Goal: Task Accomplishment & Management: Manage account settings

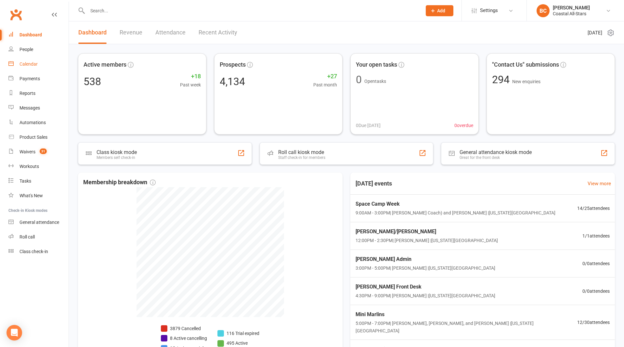
click at [27, 61] on div "Calendar" at bounding box center [28, 63] width 18 height 5
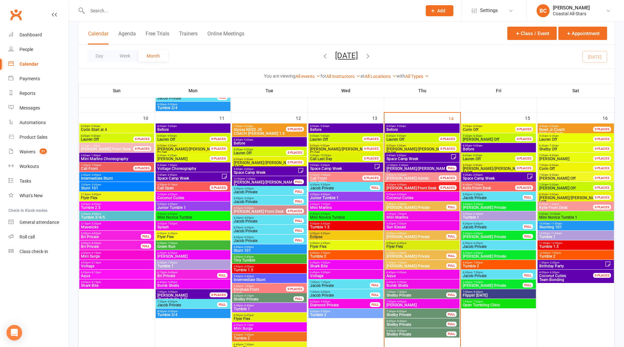
scroll to position [566, 0]
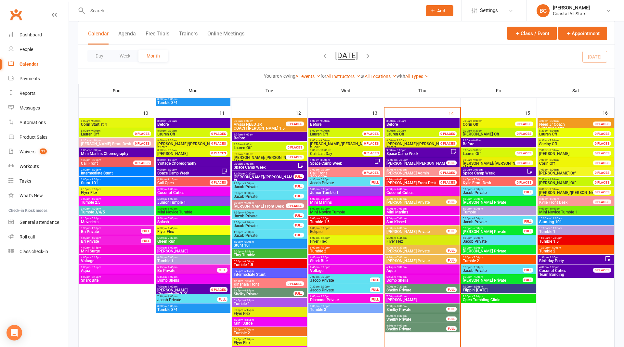
click at [418, 190] on span "5:00pm - 6:00pm" at bounding box center [422, 189] width 72 height 3
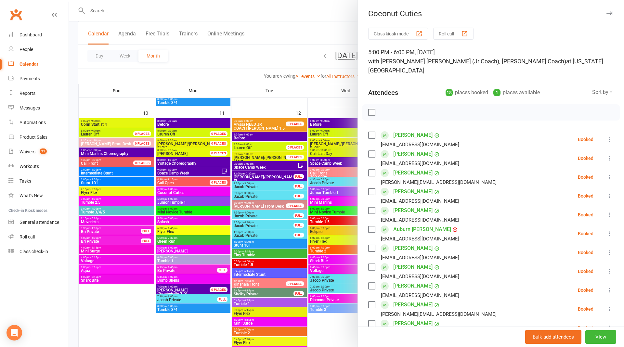
click at [311, 24] on div at bounding box center [346, 173] width 555 height 347
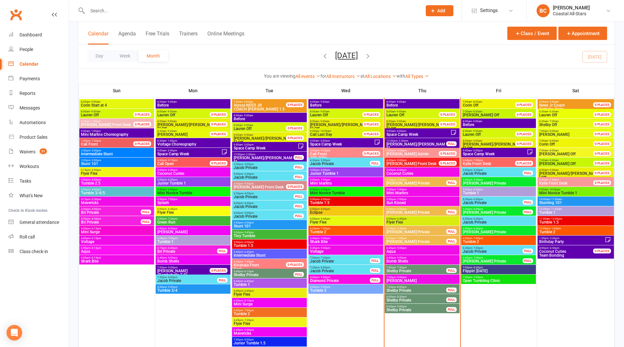
scroll to position [586, 0]
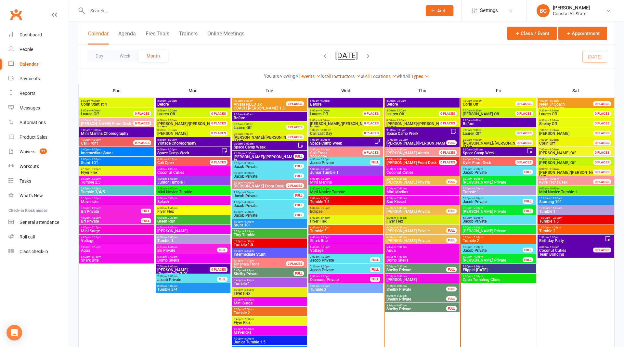
click at [341, 74] on link "All Instructors" at bounding box center [343, 76] width 34 height 5
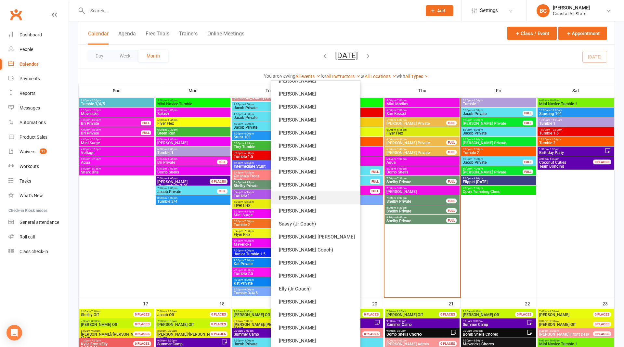
scroll to position [683, 0]
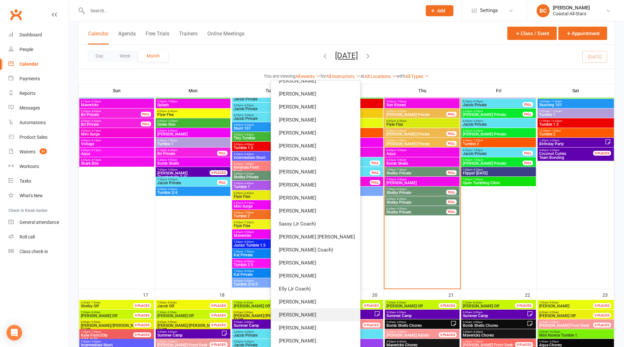
click at [322, 313] on link "[PERSON_NAME]" at bounding box center [315, 314] width 89 height 13
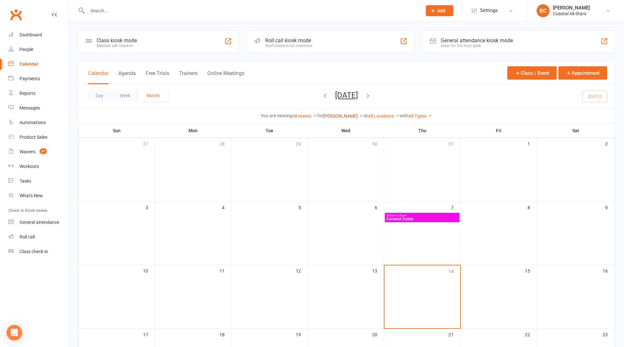
click at [340, 117] on link "[PERSON_NAME]" at bounding box center [343, 115] width 41 height 5
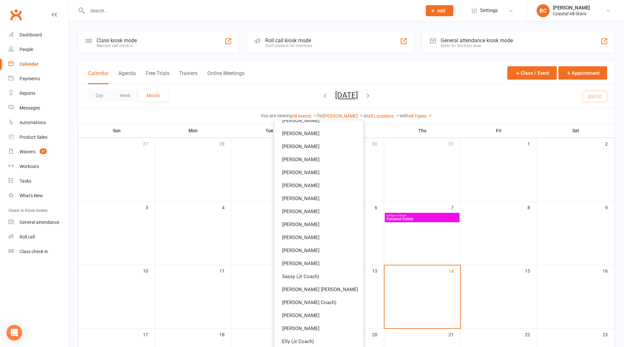
click at [453, 83] on div "Calendar Agenda Free Trials Trainers Online Meetings Class / Event Appointment" at bounding box center [346, 72] width 536 height 23
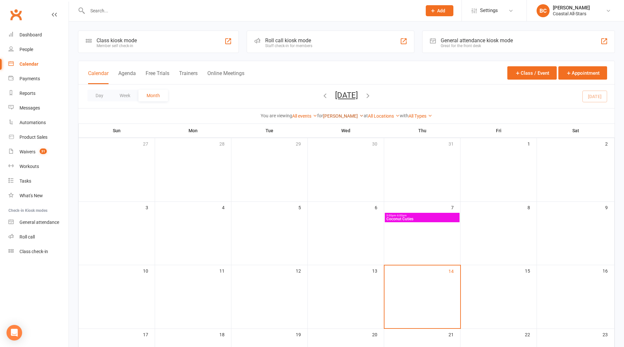
click at [343, 113] on link "[PERSON_NAME]" at bounding box center [343, 115] width 41 height 5
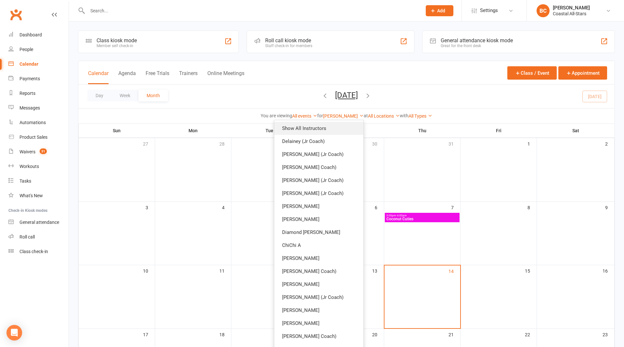
click at [318, 129] on link "Show All Instructors" at bounding box center [318, 128] width 89 height 13
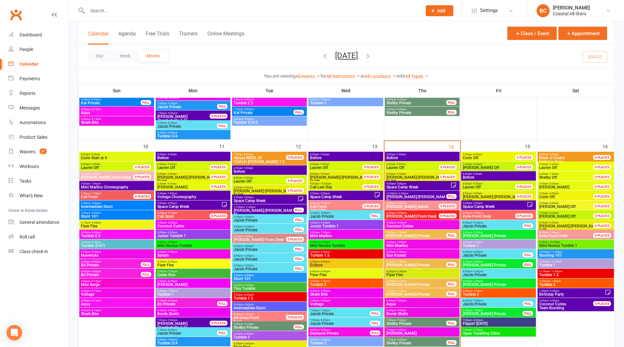
scroll to position [538, 0]
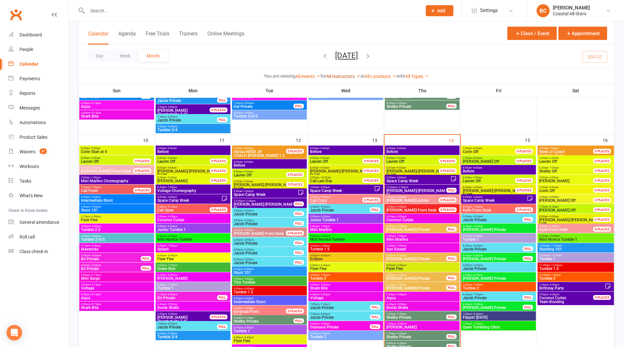
click at [338, 74] on link "All Instructors" at bounding box center [343, 76] width 34 height 5
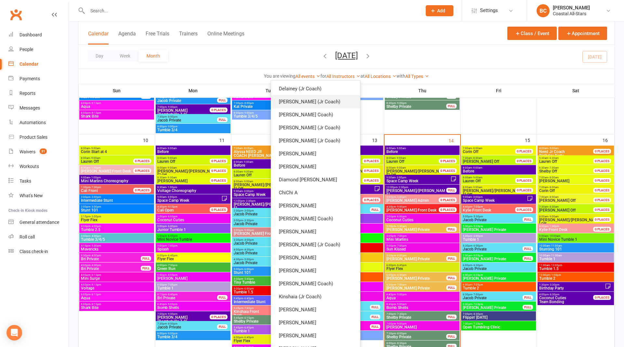
click at [344, 104] on link "[PERSON_NAME] (Jr Coach)" at bounding box center [315, 101] width 89 height 13
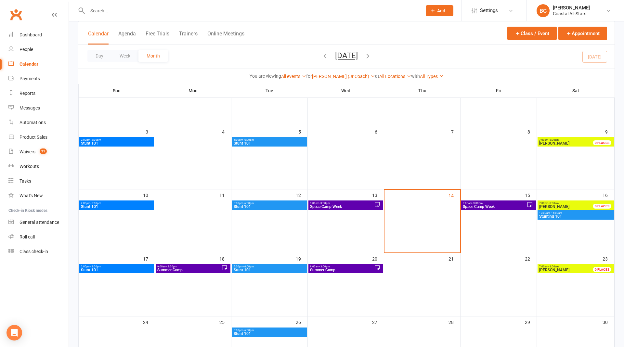
scroll to position [96, 0]
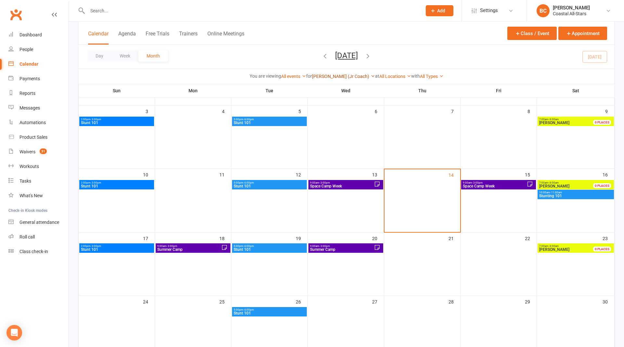
click at [341, 76] on link "[PERSON_NAME] (Jr Coach)" at bounding box center [343, 76] width 63 height 5
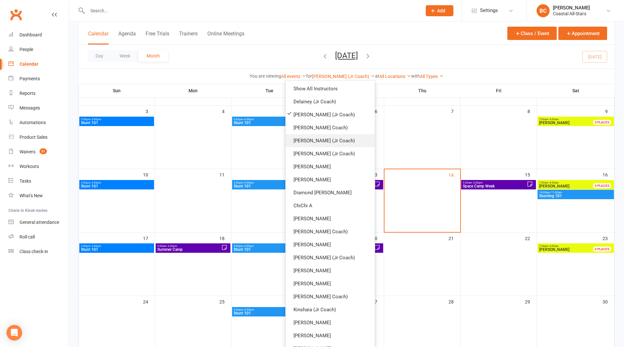
click at [337, 140] on link "[PERSON_NAME] (Jr Coach)" at bounding box center [330, 140] width 89 height 13
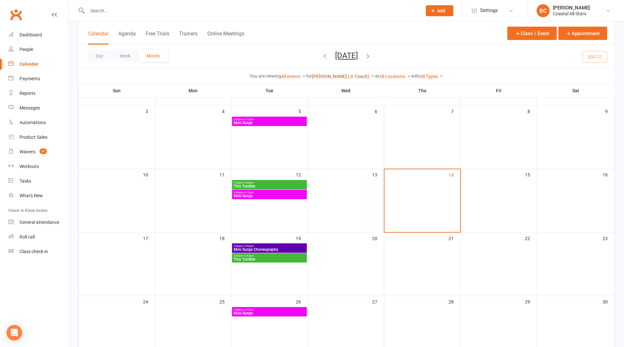
click at [343, 77] on link "[PERSON_NAME] (Jr Coach)" at bounding box center [343, 76] width 63 height 5
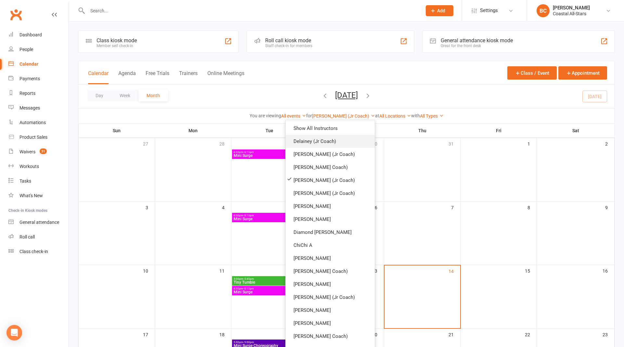
click at [328, 144] on link "Delainey (Jr Coach)" at bounding box center [330, 141] width 89 height 13
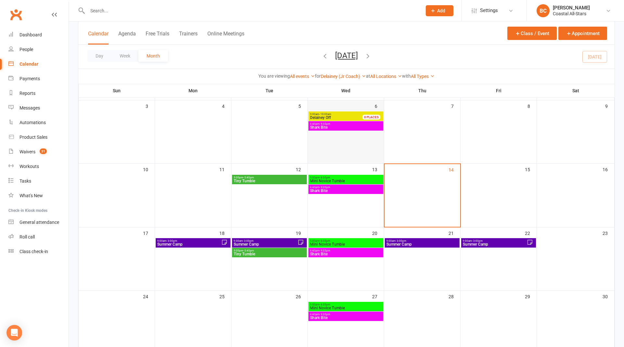
scroll to position [110, 0]
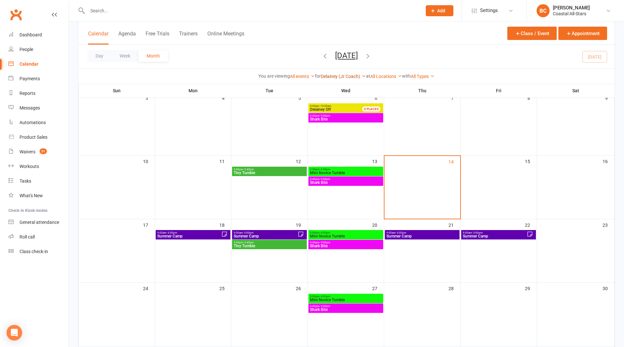
click at [342, 74] on link "Delainey (Jr Coach)" at bounding box center [343, 76] width 45 height 5
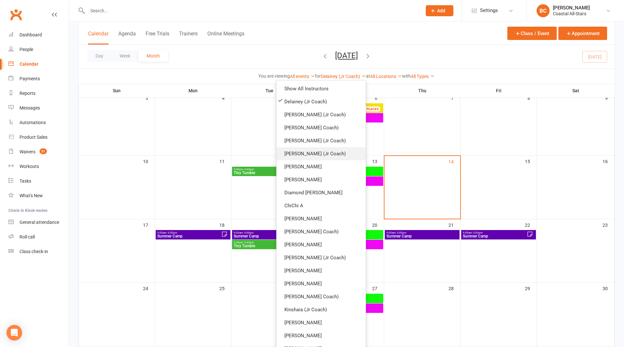
click at [352, 152] on link "[PERSON_NAME] (Jr Coach)" at bounding box center [321, 153] width 89 height 13
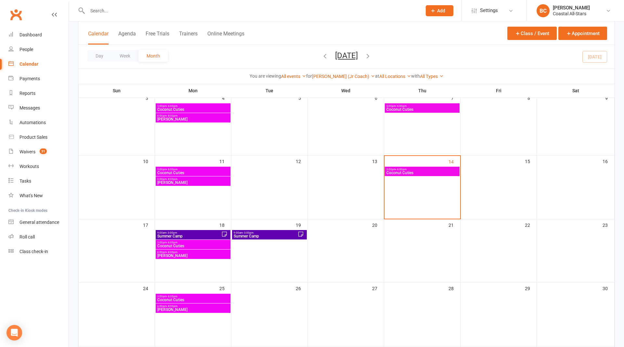
click at [337, 79] on div "[PERSON_NAME] Coach) Show All Instructors [PERSON_NAME] (Jr Coach) [PERSON_NAME…" at bounding box center [343, 76] width 63 height 7
click at [336, 77] on link "[PERSON_NAME] (Jr Coach)" at bounding box center [343, 76] width 63 height 5
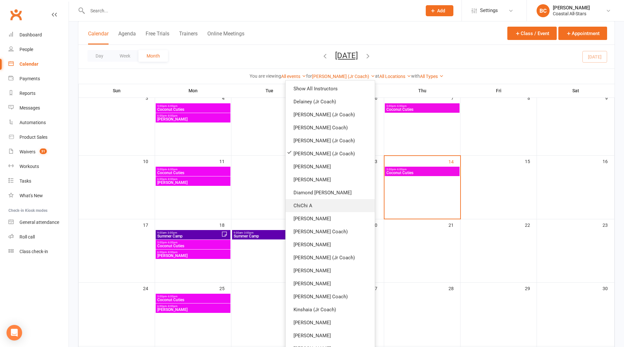
click at [324, 200] on link "ChiChi A" at bounding box center [330, 205] width 89 height 13
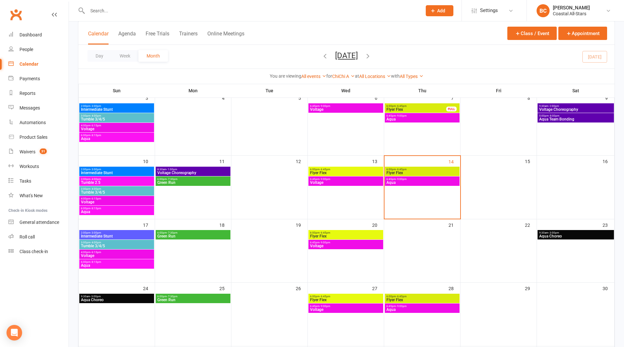
click at [334, 79] on div "ChiChi A Show All Instructors [PERSON_NAME] (Jr Coach) [PERSON_NAME]) [PERSON_N…" at bounding box center [343, 76] width 23 height 7
click at [339, 76] on link "ChiChi A" at bounding box center [343, 76] width 23 height 5
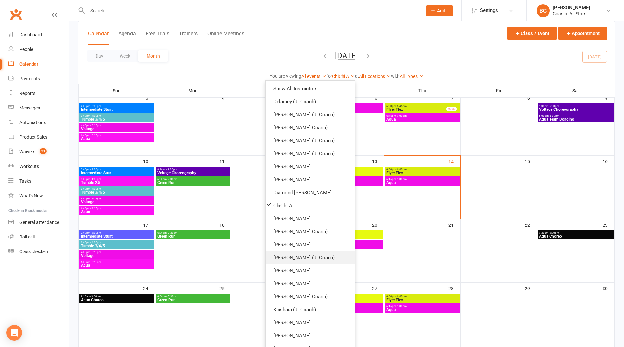
click at [313, 255] on link "[PERSON_NAME] (Jr Coach)" at bounding box center [309, 257] width 89 height 13
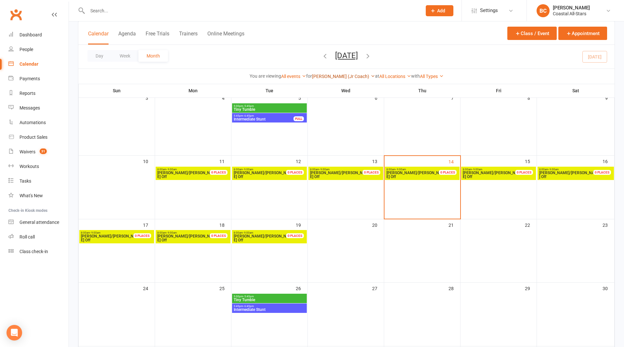
click at [347, 74] on link "[PERSON_NAME] (Jr Coach)" at bounding box center [343, 76] width 63 height 5
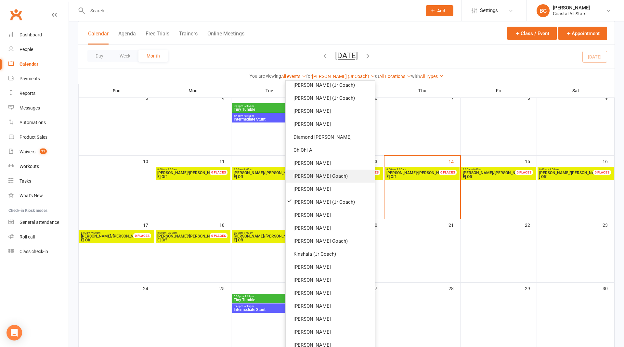
scroll to position [60, 0]
click at [335, 207] on link "[PERSON_NAME]" at bounding box center [330, 210] width 89 height 13
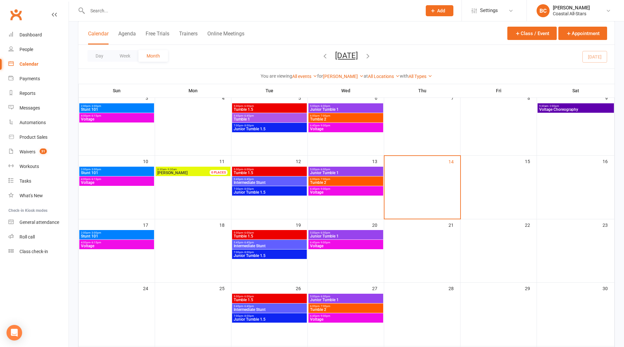
click at [339, 73] on div "[PERSON_NAME] Show All Instructors [PERSON_NAME] (Jr Coach) [PERSON_NAME] Coach…" at bounding box center [343, 76] width 41 height 7
click at [340, 76] on link "[PERSON_NAME]" at bounding box center [343, 76] width 41 height 5
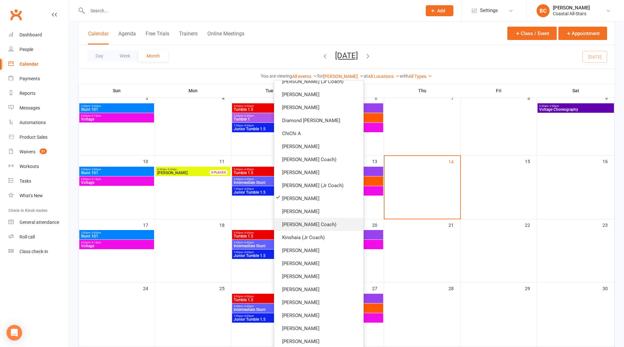
scroll to position [76, 0]
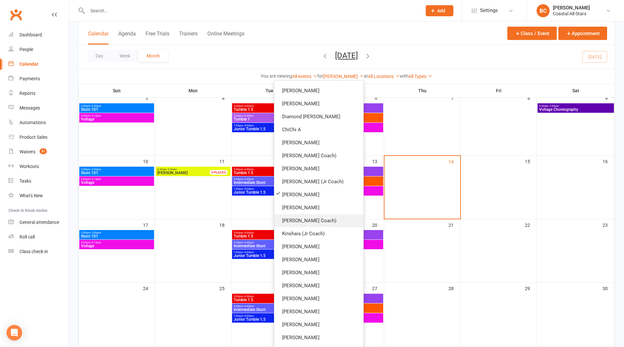
click at [325, 223] on link "[PERSON_NAME] Coach)" at bounding box center [318, 220] width 89 height 13
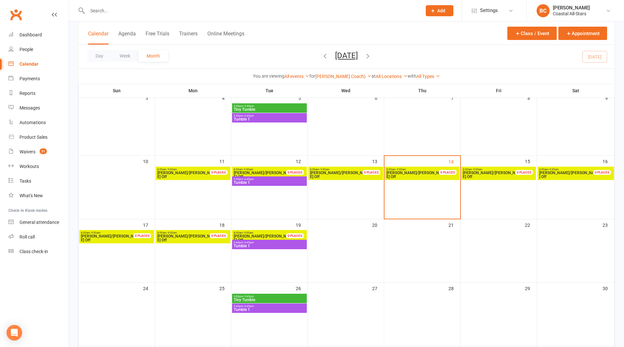
click at [268, 244] on span "Tumble 1" at bounding box center [269, 246] width 72 height 4
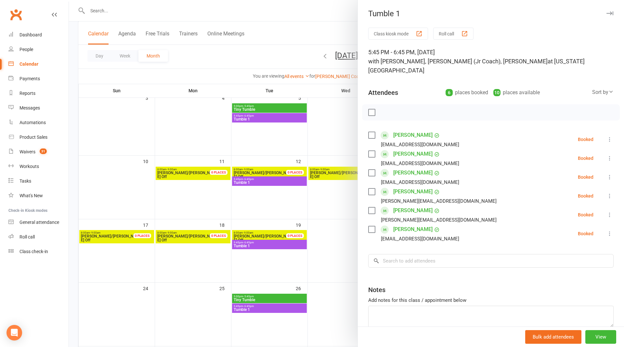
click at [314, 32] on div at bounding box center [346, 173] width 555 height 347
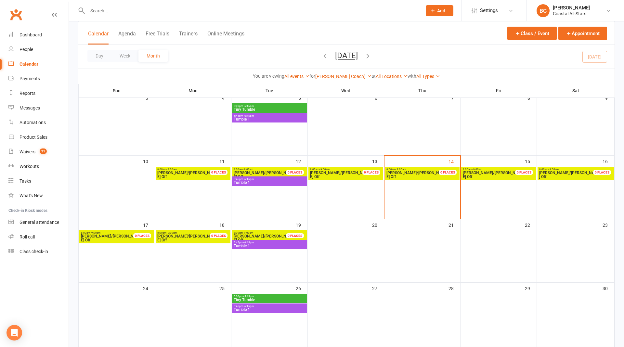
click at [281, 246] on span "Tumble 1" at bounding box center [269, 246] width 72 height 4
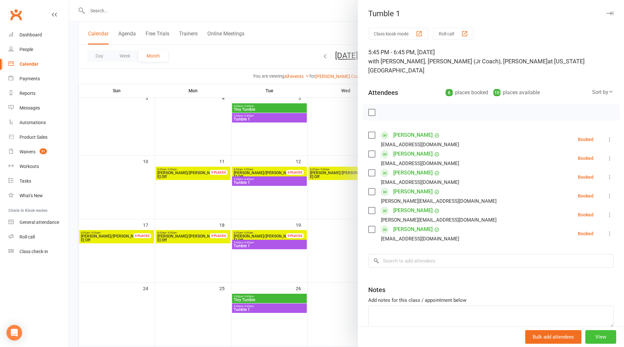
click at [596, 336] on button "View" at bounding box center [600, 337] width 31 height 14
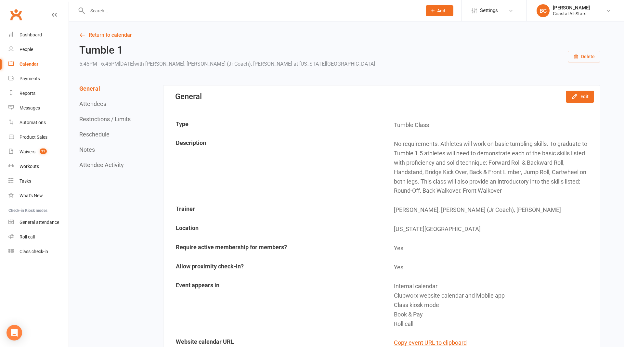
click at [582, 86] on div "General Edit" at bounding box center [381, 96] width 436 height 22
click at [582, 94] on button "Edit" at bounding box center [580, 97] width 28 height 12
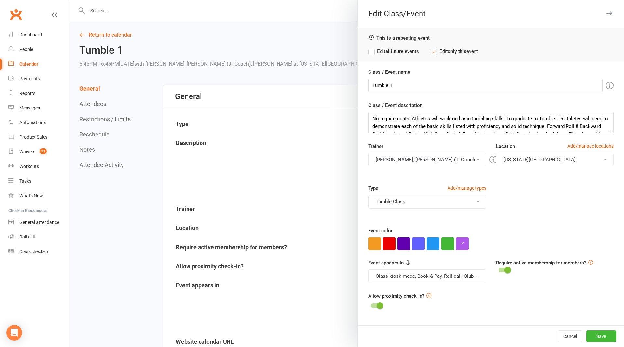
click at [431, 200] on button "Tumble Class" at bounding box center [427, 202] width 118 height 14
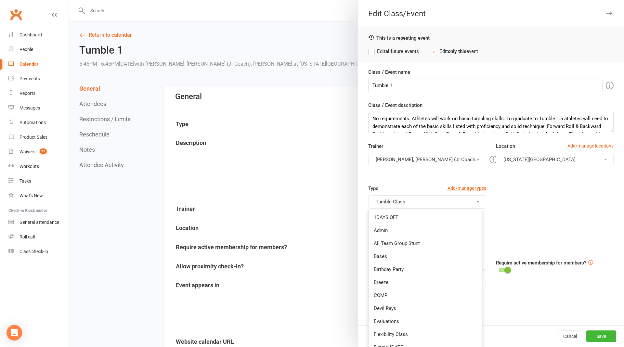
click at [419, 161] on button "[PERSON_NAME], [PERSON_NAME] (Jr Coach), [PERSON_NAME]" at bounding box center [427, 160] width 118 height 14
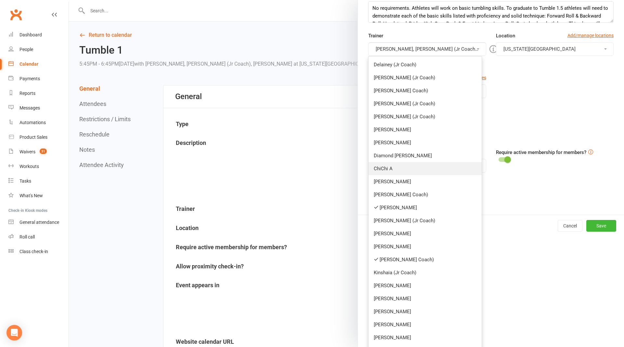
scroll to position [113, 0]
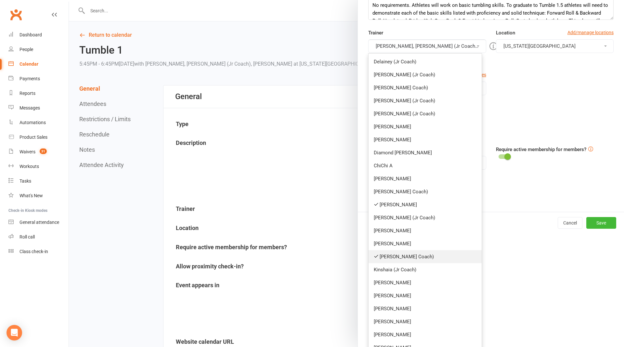
click at [402, 252] on link "[PERSON_NAME] Coach)" at bounding box center [424, 256] width 113 height 13
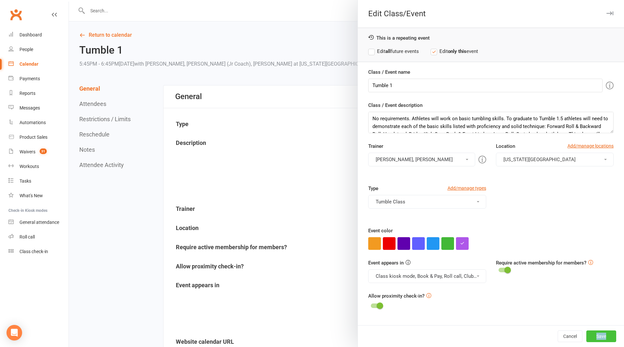
click at [604, 338] on button "Save" at bounding box center [601, 336] width 30 height 12
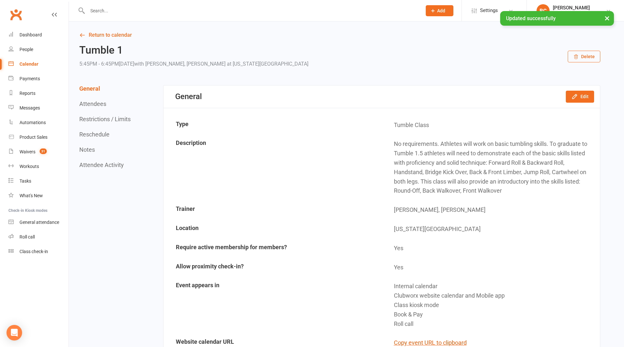
click at [118, 36] on link "Return to calendar" at bounding box center [339, 35] width 521 height 9
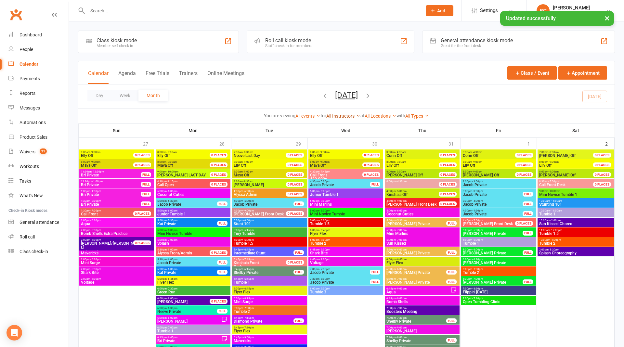
click at [345, 116] on link "All Instructors" at bounding box center [343, 115] width 34 height 5
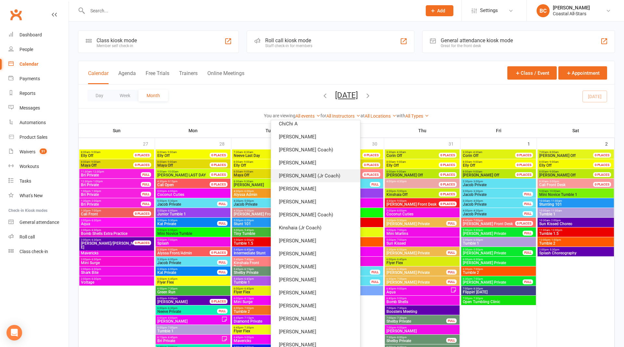
scroll to position [114, 0]
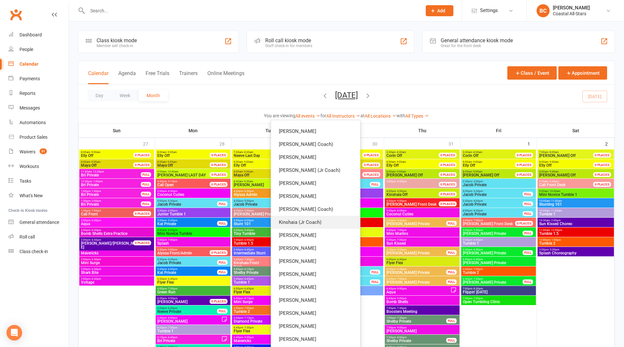
click at [325, 220] on link "Kinshaia (Jr Coach)" at bounding box center [315, 222] width 89 height 13
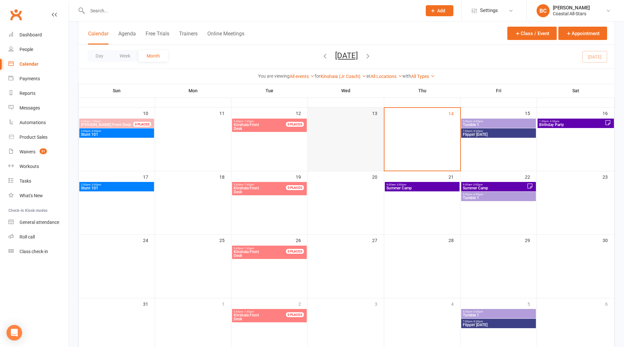
scroll to position [153, 0]
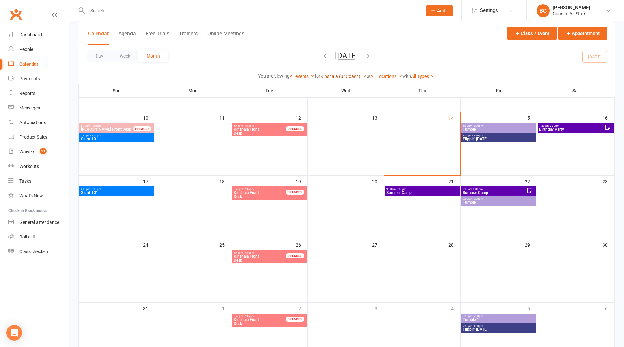
click at [348, 75] on link "Kinshaia (Jr Coach)" at bounding box center [343, 76] width 46 height 5
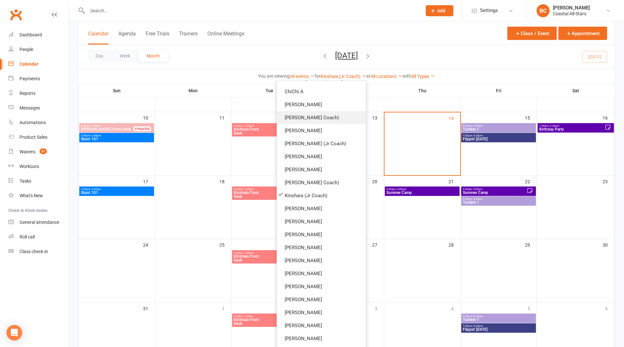
scroll to position [0, 0]
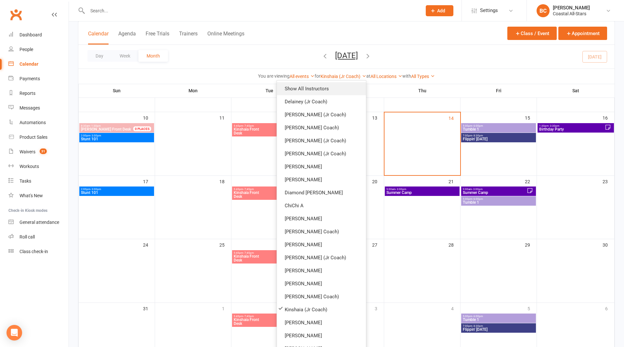
click at [331, 85] on link "Show All Instructors" at bounding box center [321, 88] width 89 height 13
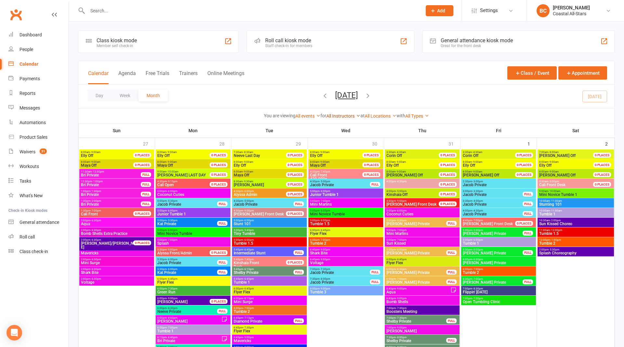
click at [336, 115] on link "All Instructors" at bounding box center [343, 115] width 34 height 5
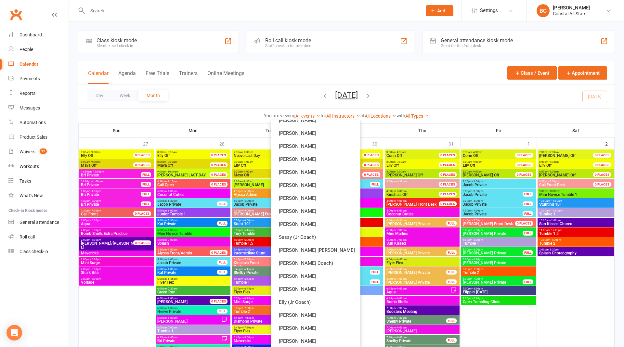
scroll to position [285, 0]
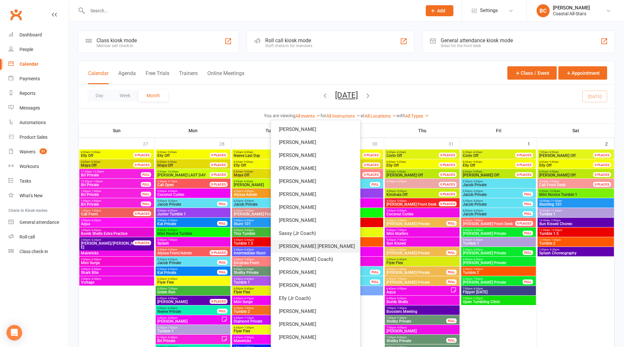
click at [316, 240] on link "[PERSON_NAME] [PERSON_NAME]" at bounding box center [315, 246] width 89 height 13
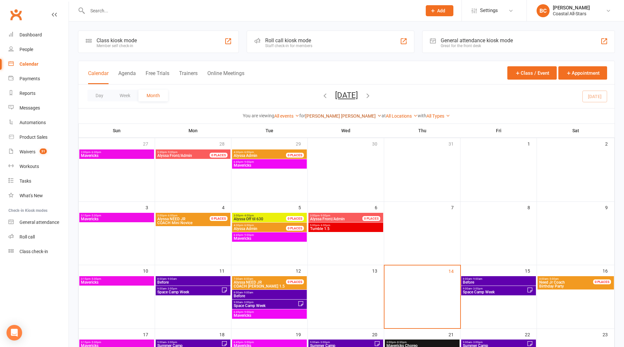
click at [342, 115] on link "[PERSON_NAME] [PERSON_NAME]" at bounding box center [343, 115] width 76 height 5
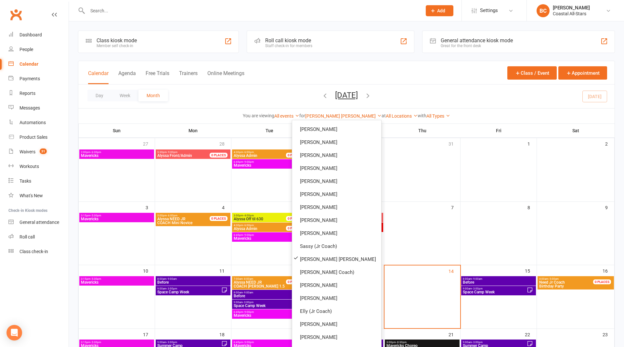
click at [444, 99] on div "Day Week Month [DATE] [DATE] Sun Mon Tue Wed Thu Fri Sat 27 28 29 30 31 01 02 0…" at bounding box center [346, 96] width 536 height 24
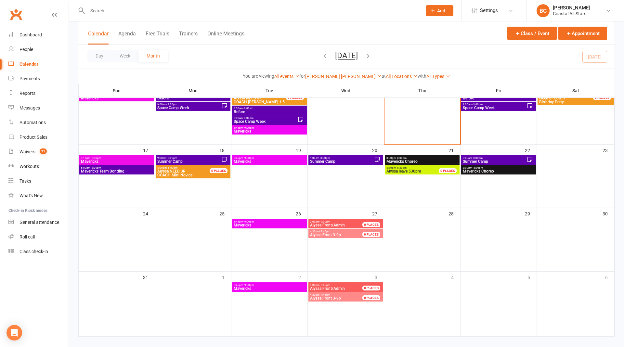
scroll to position [191, 0]
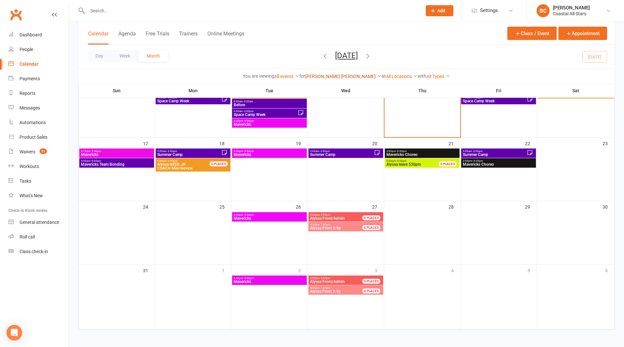
click at [342, 75] on link "[PERSON_NAME] [PERSON_NAME]" at bounding box center [343, 76] width 76 height 5
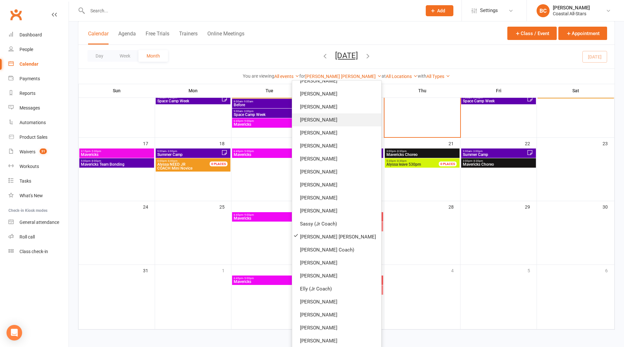
scroll to position [0, 0]
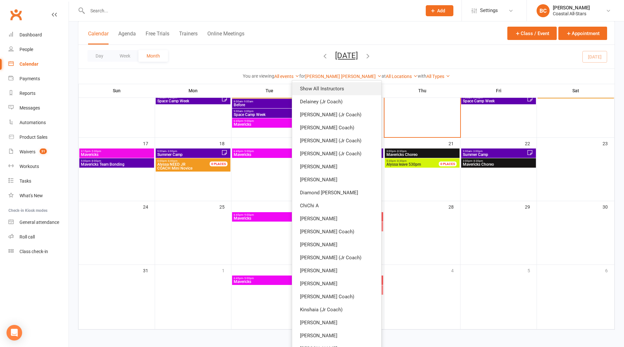
click at [324, 91] on link "Show All Instructors" at bounding box center [336, 88] width 89 height 13
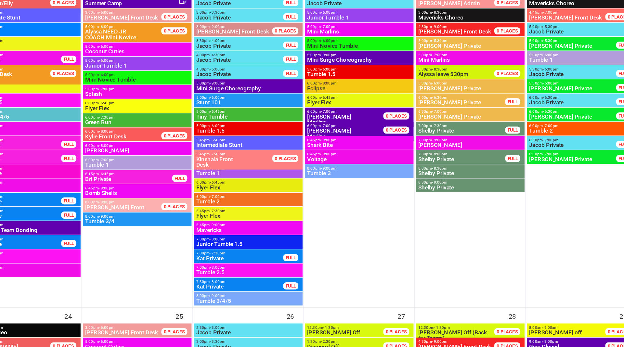
scroll to position [907, 0]
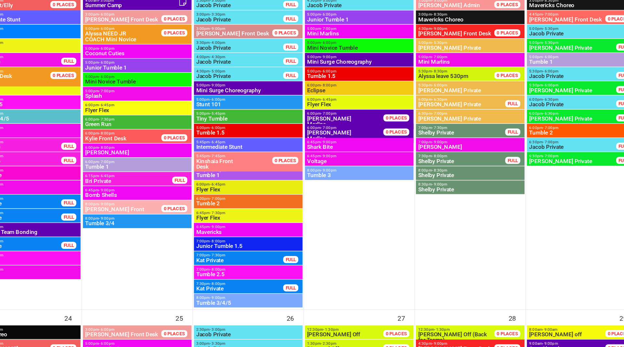
click at [253, 177] on span "Stunt 101" at bounding box center [269, 179] width 72 height 4
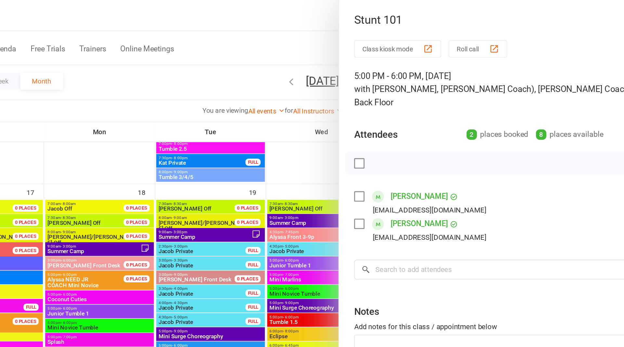
scroll to position [845, 0]
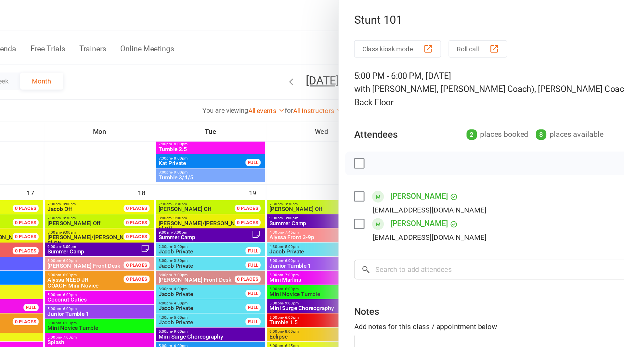
click at [318, 117] on div at bounding box center [346, 173] width 555 height 347
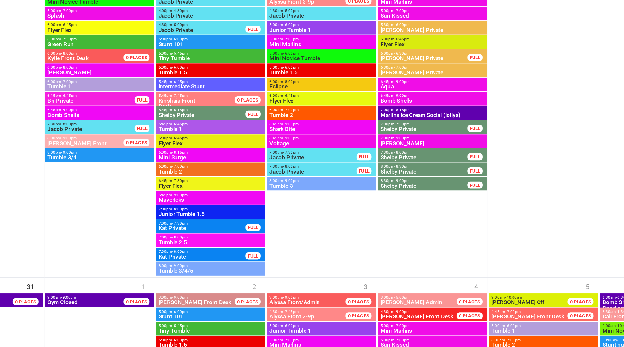
scroll to position [1164, 0]
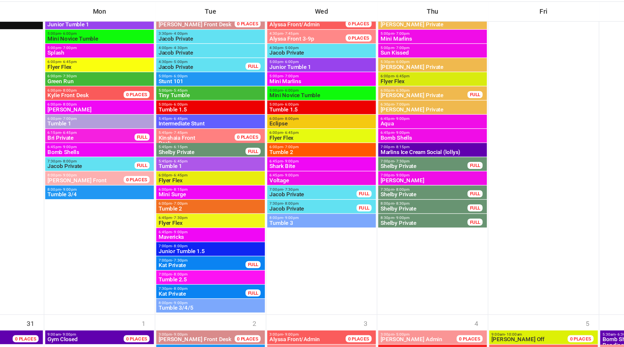
click at [271, 196] on span "Tumble 1" at bounding box center [269, 197] width 72 height 4
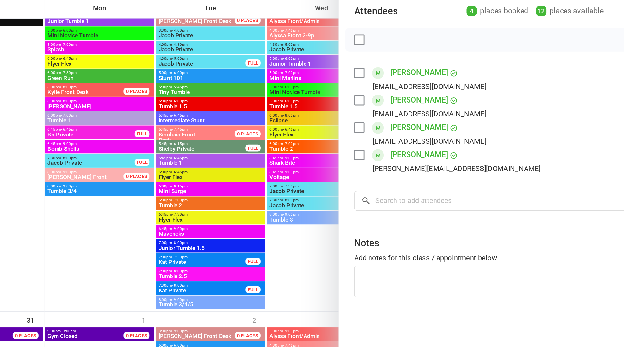
click at [252, 203] on div at bounding box center [346, 173] width 555 height 347
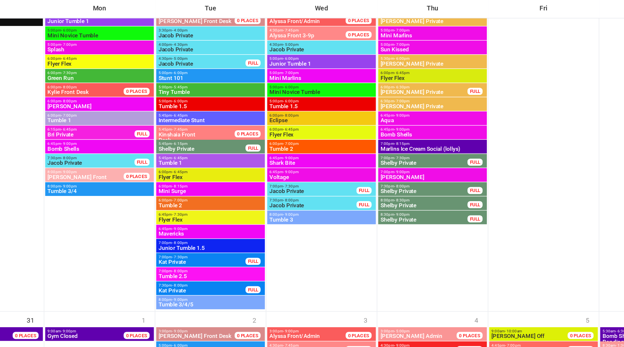
click at [254, 157] on span "Tumble 1.5" at bounding box center [269, 158] width 72 height 4
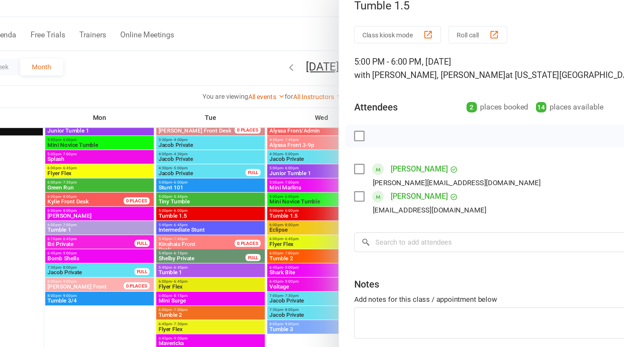
click at [341, 30] on div at bounding box center [346, 173] width 555 height 347
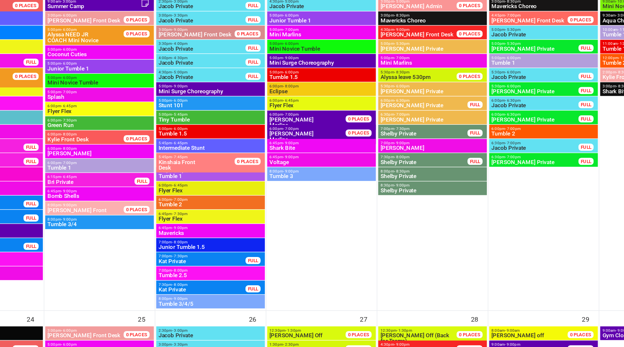
scroll to position [911, 0]
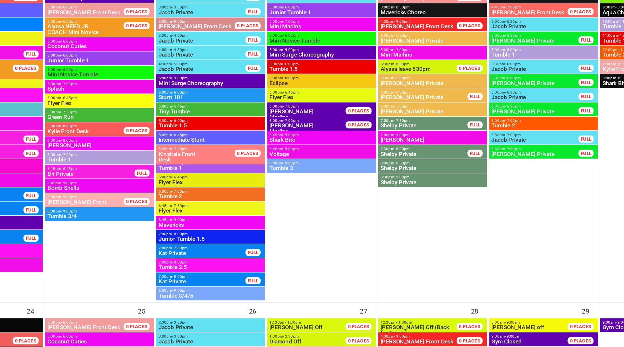
click at [255, 249] on span "6:45pm - 7:30pm" at bounding box center [269, 249] width 72 height 3
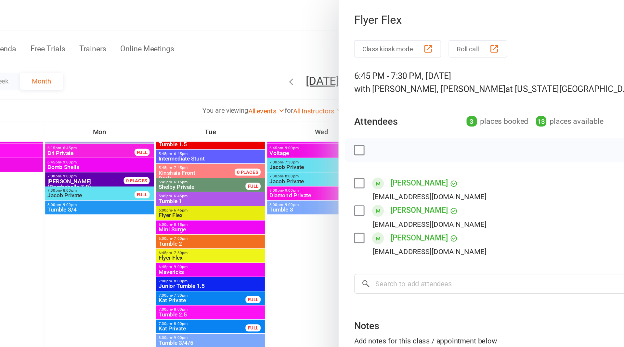
scroll to position [724, 0]
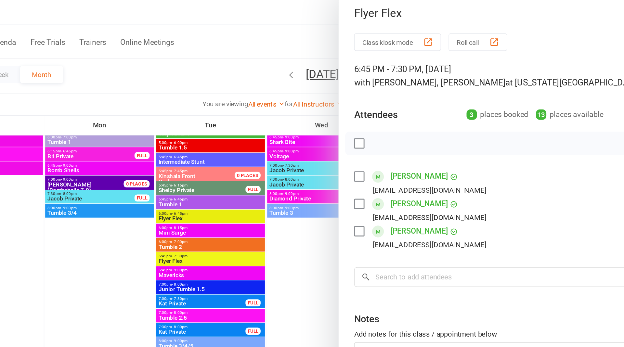
click at [304, 36] on div at bounding box center [346, 173] width 555 height 347
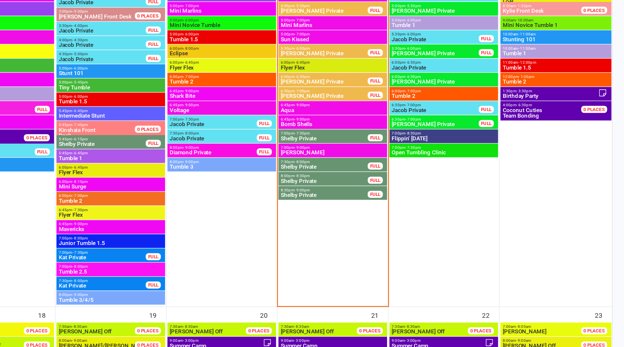
scroll to position [654, 0]
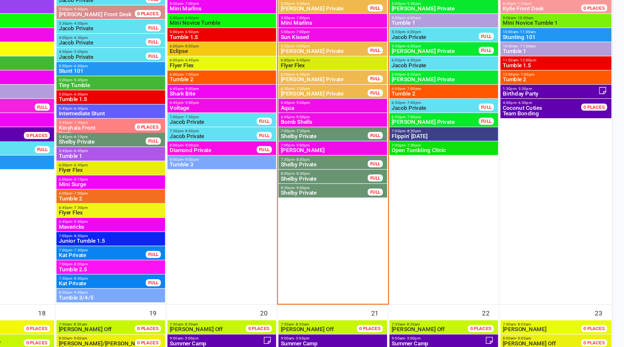
click at [578, 173] on span "Birthday Party" at bounding box center [572, 173] width 66 height 4
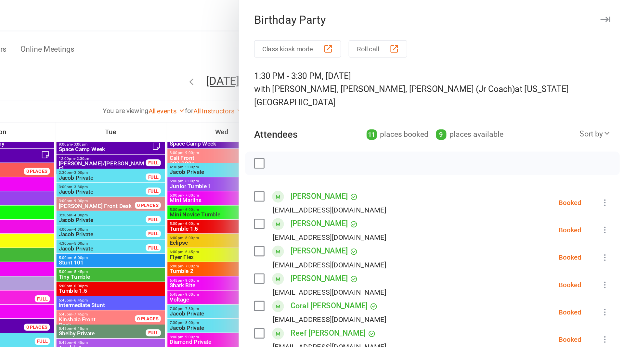
scroll to position [591, 0]
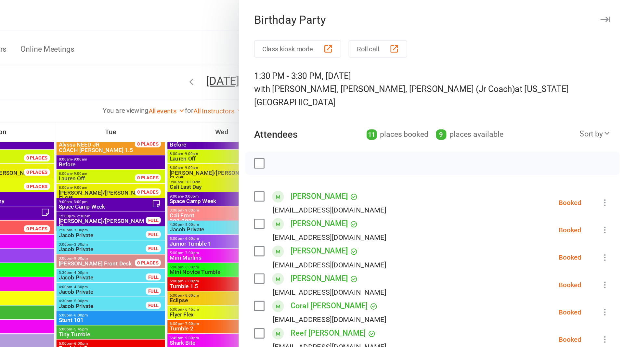
click at [352, 31] on div at bounding box center [346, 173] width 555 height 347
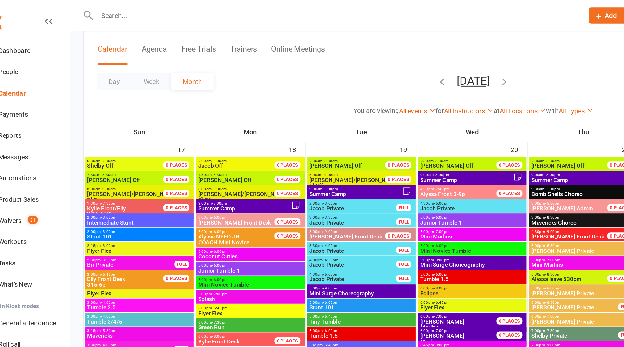
scroll to position [868, 0]
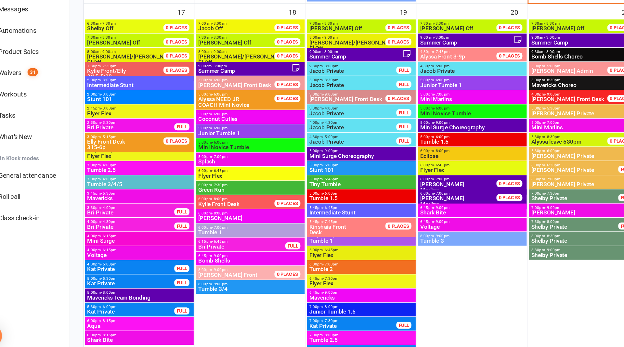
click at [183, 201] on span "Mini Novice Tumble" at bounding box center [193, 203] width 72 height 4
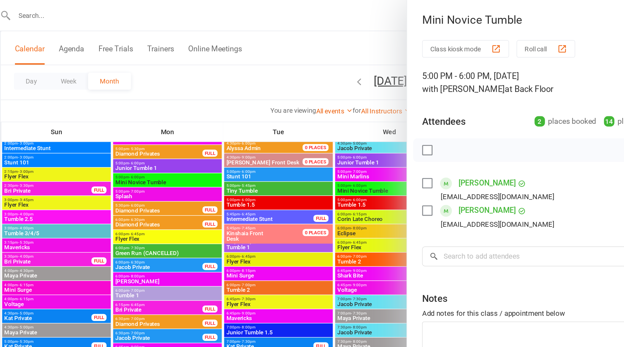
scroll to position [358, 0]
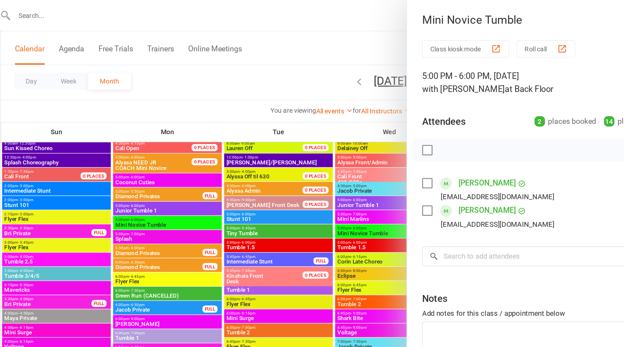
click at [300, 26] on div at bounding box center [346, 173] width 555 height 347
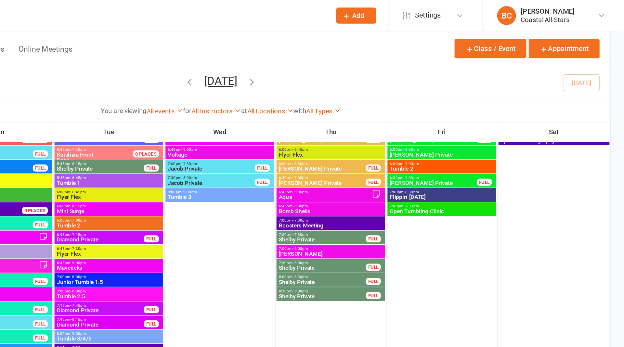
scroll to position [38, 0]
